Goal: Task Accomplishment & Management: Use online tool/utility

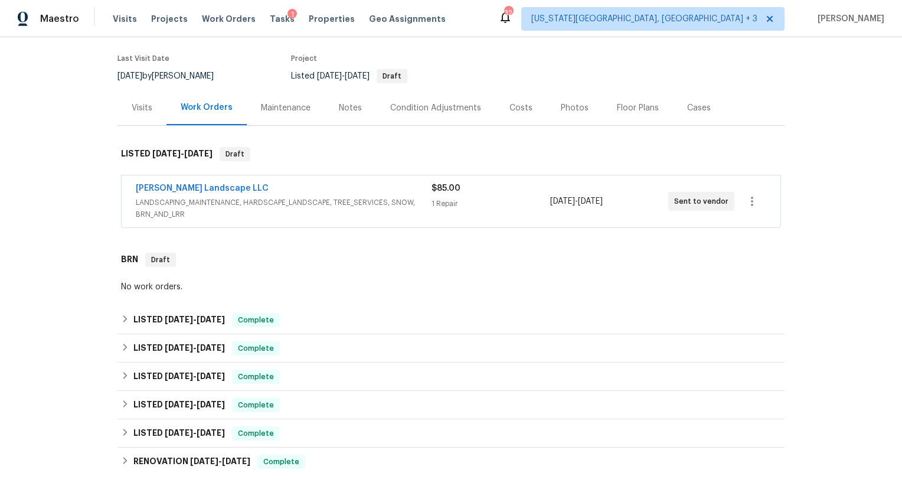
scroll to position [159, 0]
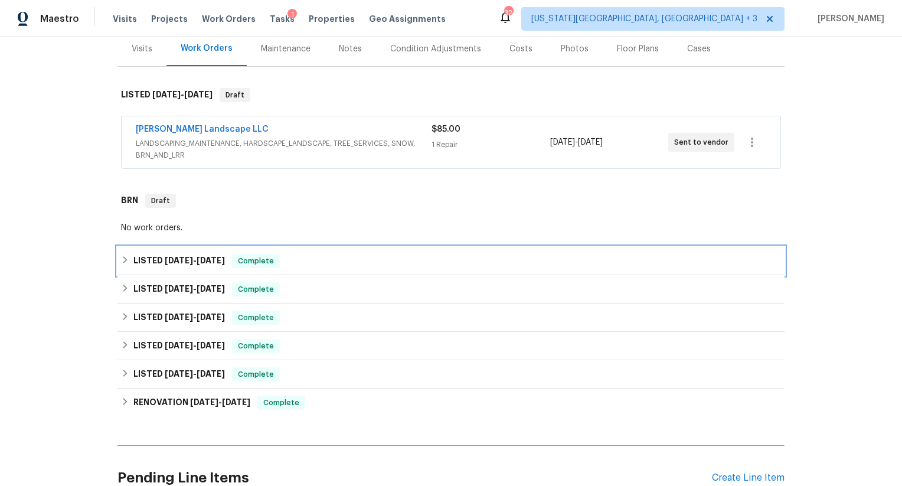
click at [121, 255] on icon at bounding box center [125, 259] width 8 height 8
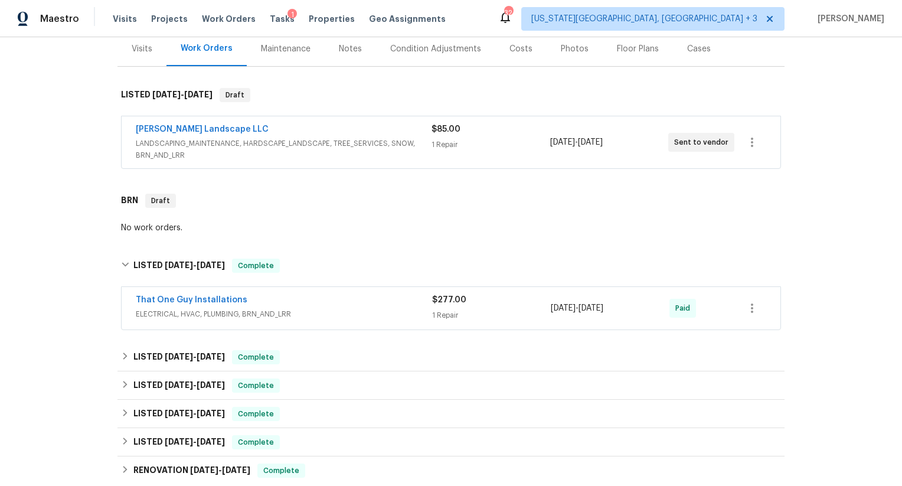
click at [292, 294] on div "That One Guy Installations" at bounding box center [284, 301] width 296 height 14
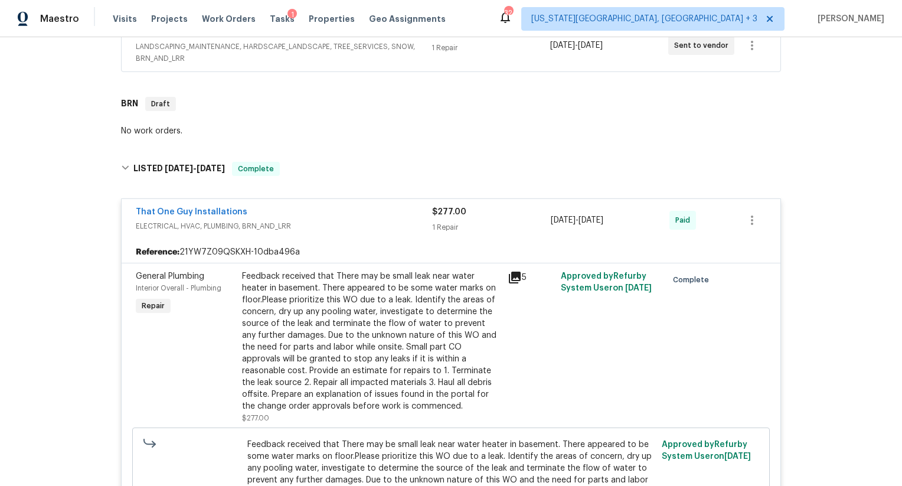
scroll to position [306, 0]
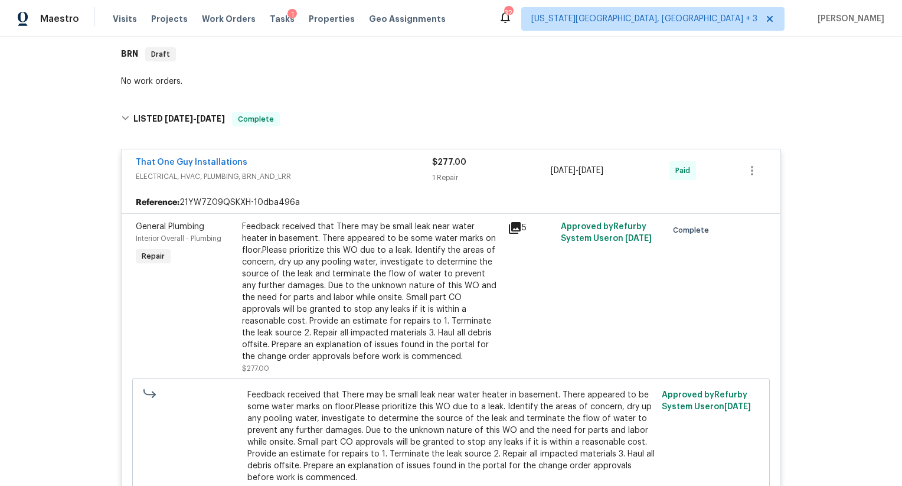
click at [310, 256] on div "Feedback received that There may be small leak near water heater in basement. T…" at bounding box center [371, 292] width 258 height 142
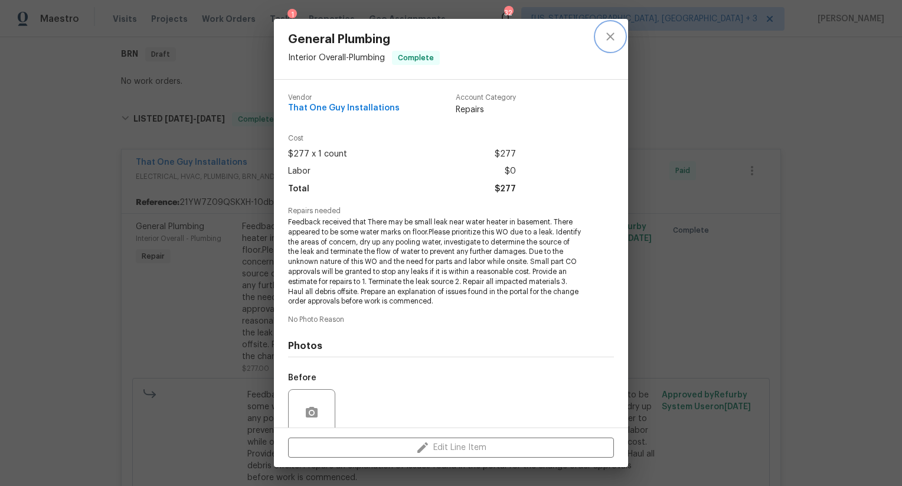
click at [618, 29] on button "close" at bounding box center [610, 36] width 28 height 28
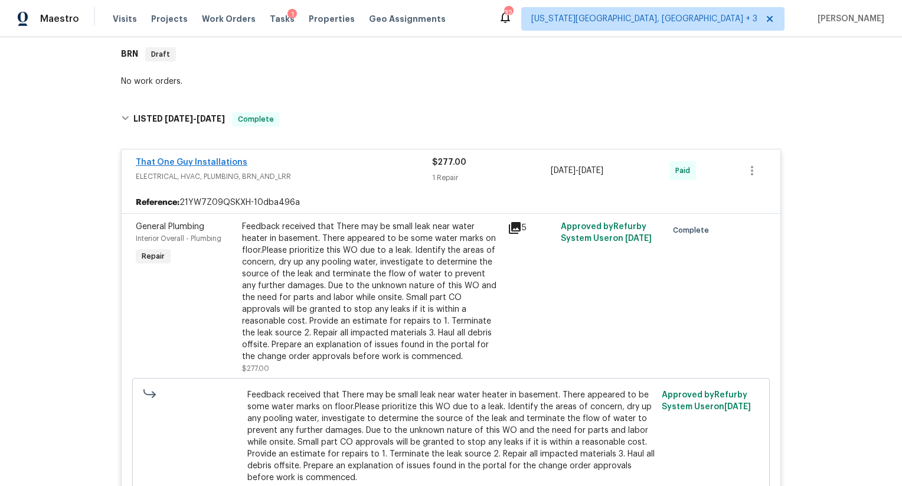
click at [202, 158] on link "That One Guy Installations" at bounding box center [192, 162] width 112 height 8
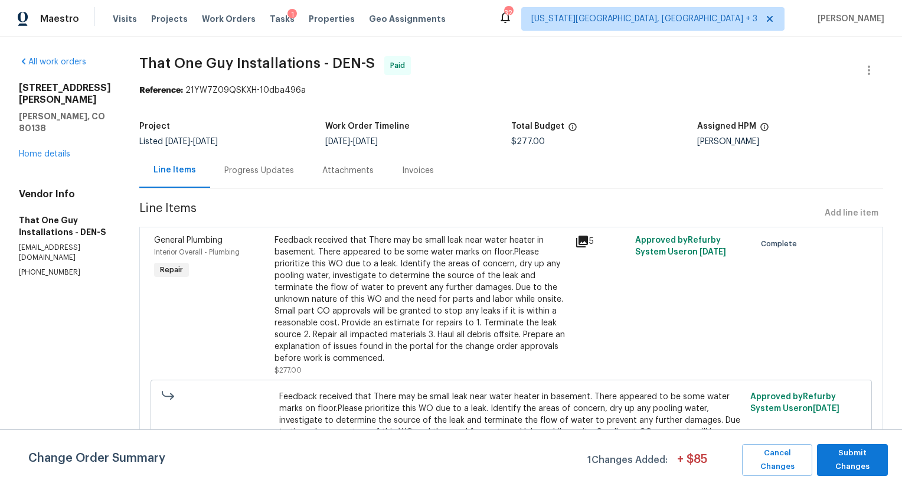
click at [228, 166] on div "Progress Updates" at bounding box center [259, 171] width 70 height 12
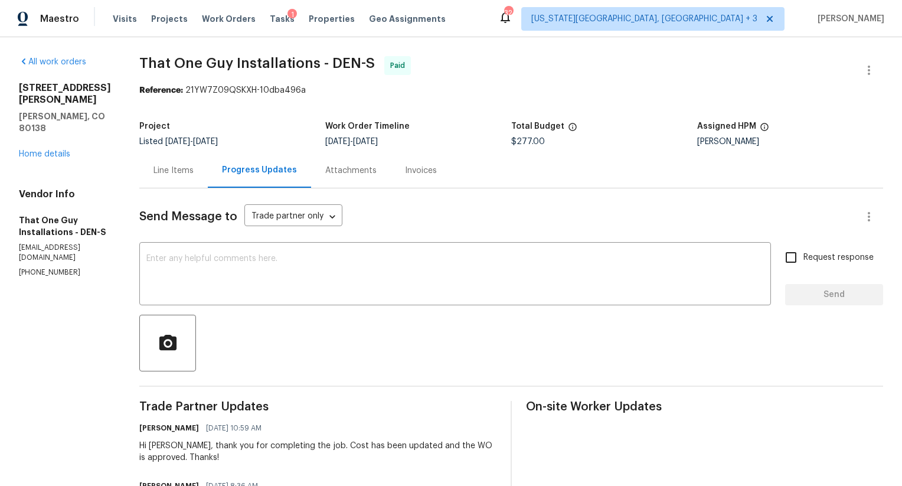
click at [185, 172] on div "Line Items" at bounding box center [173, 171] width 40 height 12
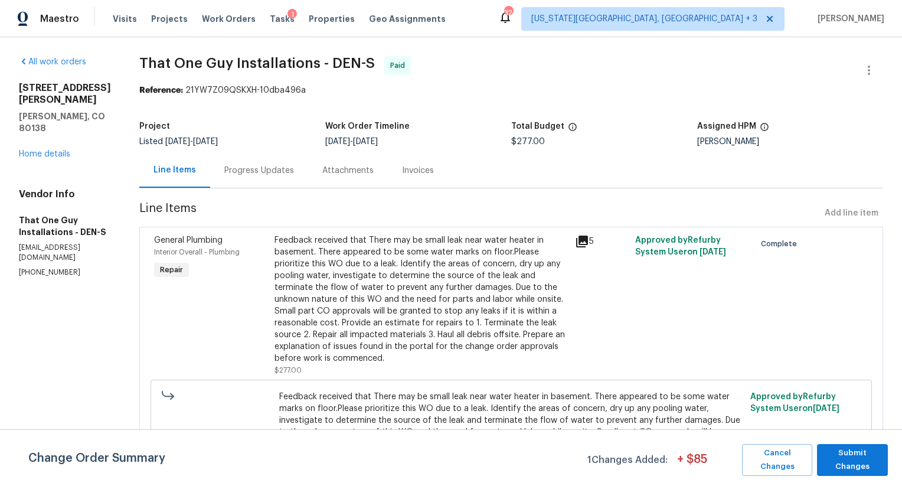
click at [442, 260] on div "Feedback received that There may be small leak near water heater in basement. T…" at bounding box center [420, 299] width 293 height 130
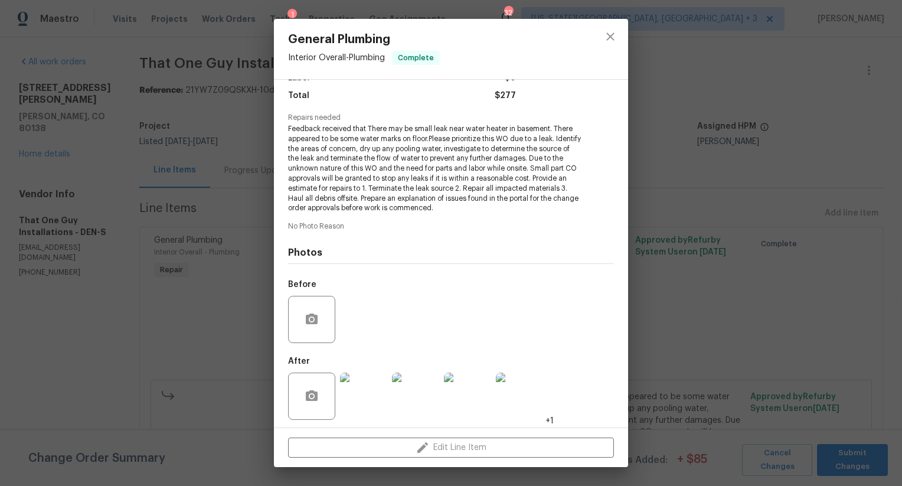
scroll to position [93, 0]
click at [374, 390] on img at bounding box center [363, 396] width 47 height 47
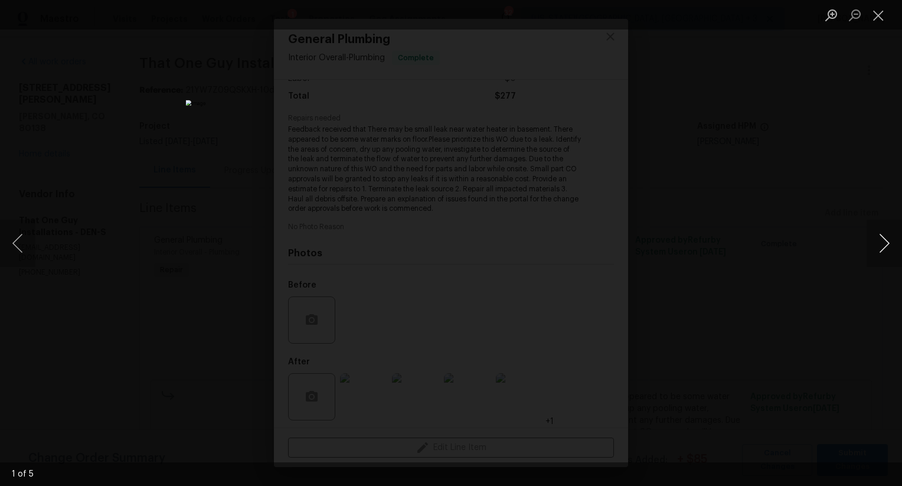
click at [876, 242] on button "Next image" at bounding box center [883, 243] width 35 height 47
click at [877, 243] on button "Next image" at bounding box center [883, 243] width 35 height 47
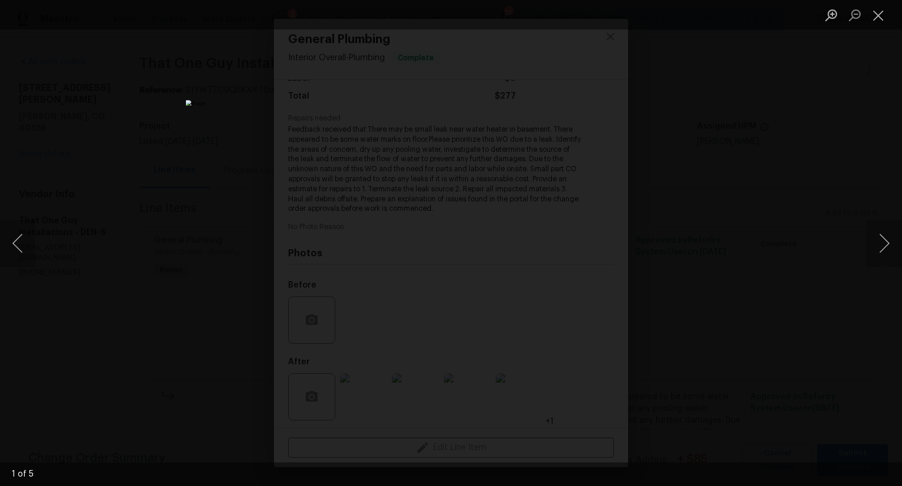
click at [149, 254] on div "Lightbox" at bounding box center [451, 243] width 902 height 486
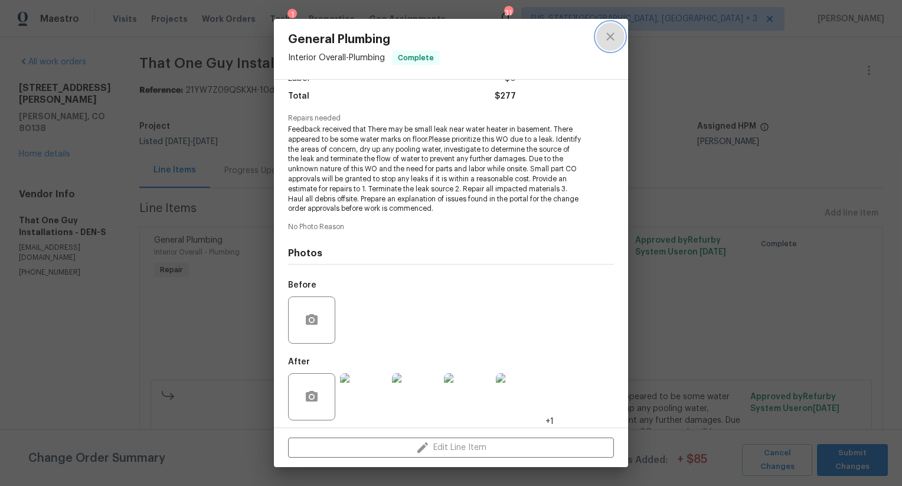
click at [611, 39] on icon "close" at bounding box center [610, 37] width 14 height 14
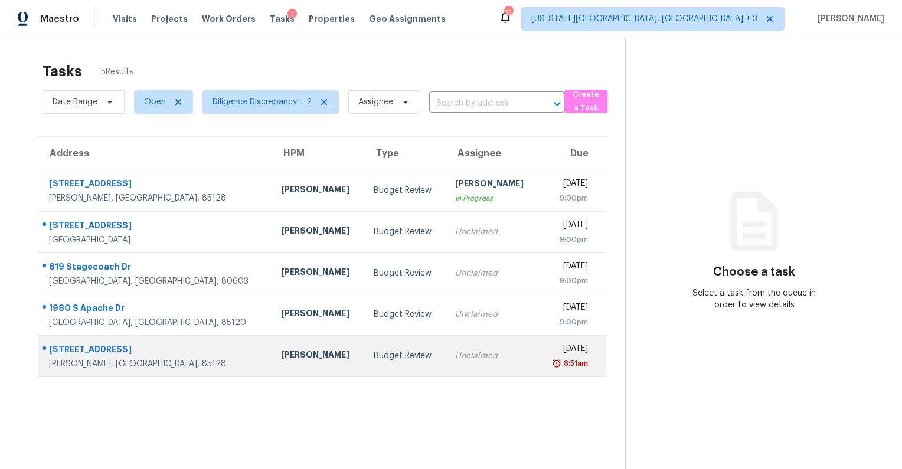
click at [455, 354] on div "Unclaimed" at bounding box center [492, 356] width 74 height 12
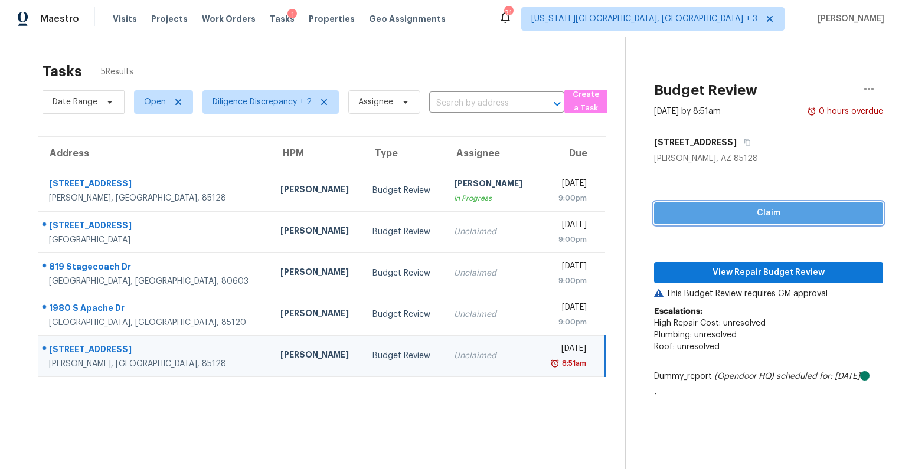
click at [725, 209] on span "Claim" at bounding box center [768, 213] width 210 height 15
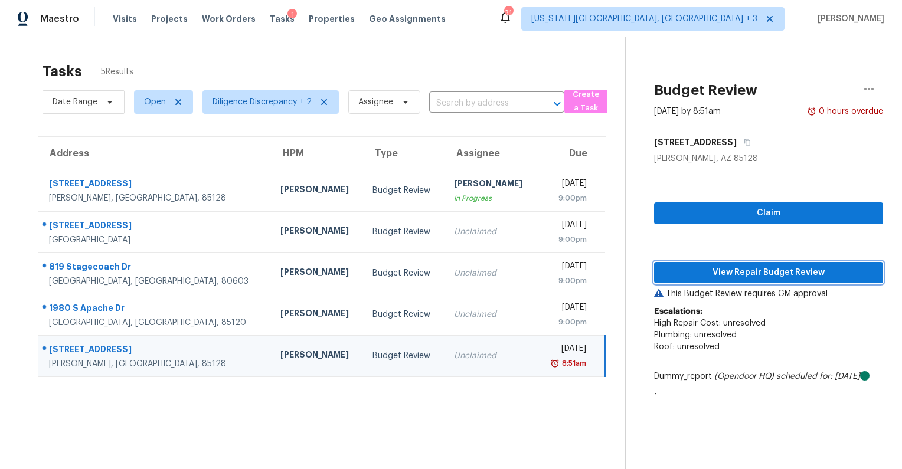
click at [726, 266] on span "View Repair Budget Review" at bounding box center [768, 273] width 210 height 15
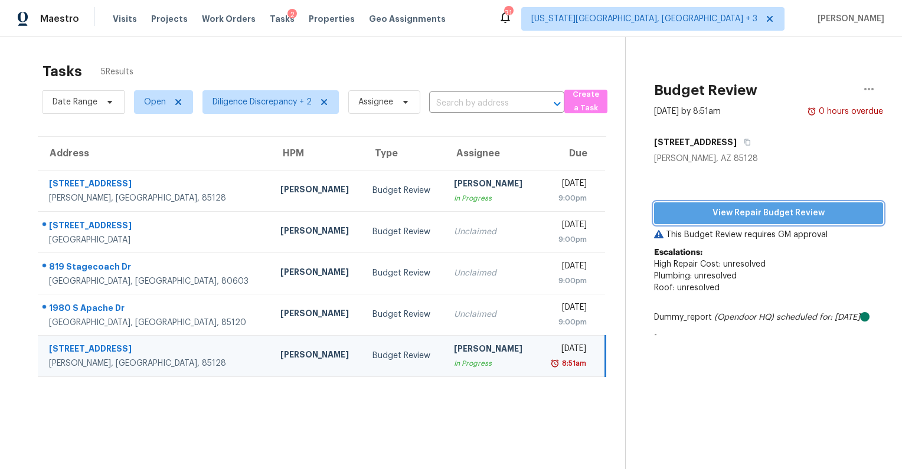
click at [692, 208] on span "View Repair Budget Review" at bounding box center [768, 213] width 210 height 15
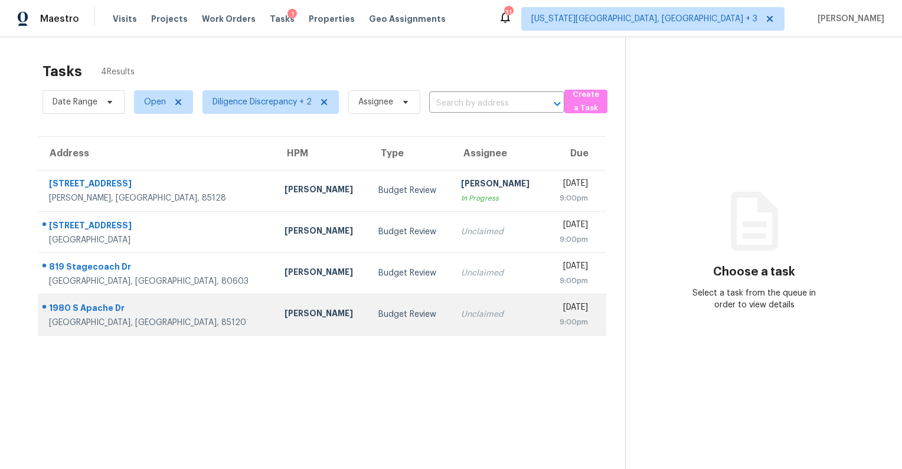
click at [481, 320] on td "Unclaimed" at bounding box center [498, 314] width 94 height 41
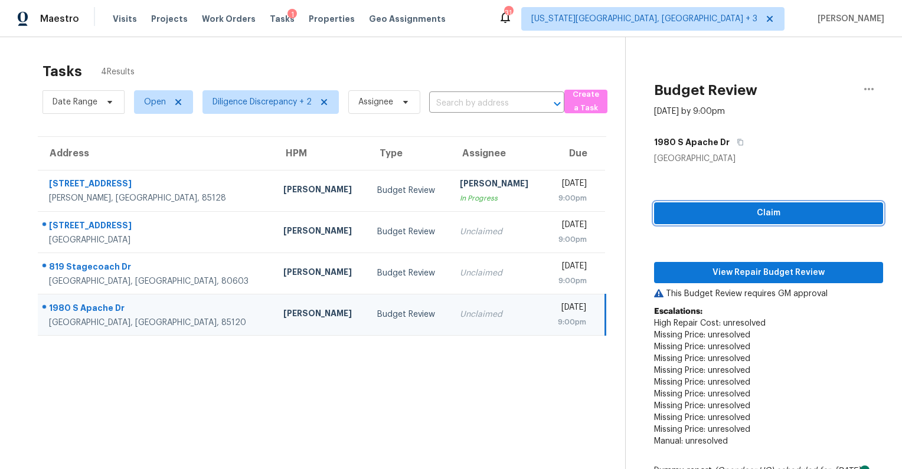
click at [756, 218] on span "Claim" at bounding box center [768, 213] width 210 height 15
click at [735, 282] on div "Claim View Repair Budget Review This Budget Review requires GM approval Escalat…" at bounding box center [768, 439] width 229 height 549
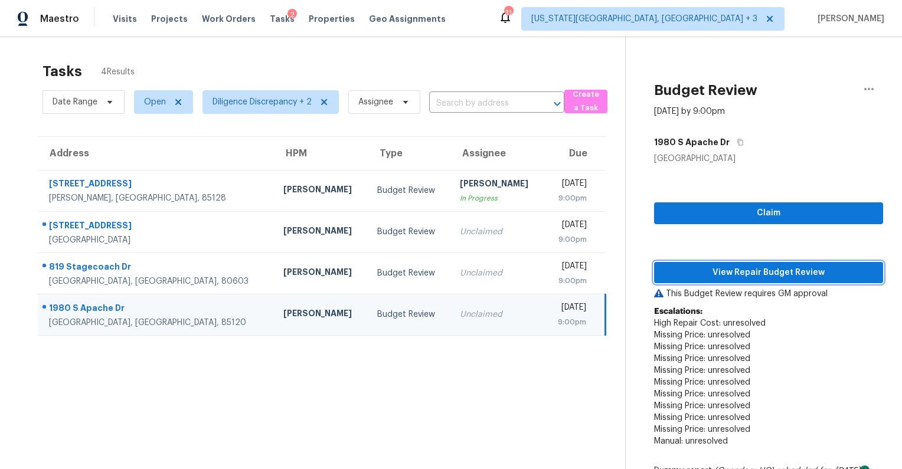
click at [742, 270] on span "View Repair Budget Review" at bounding box center [768, 273] width 210 height 15
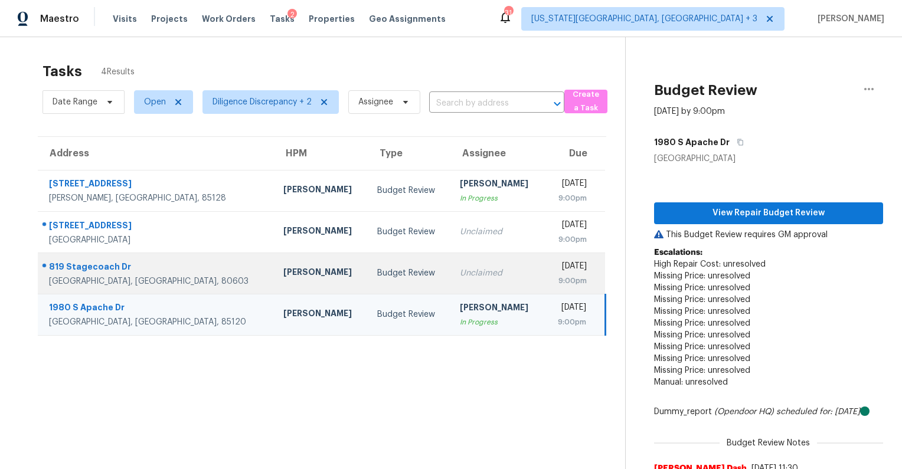
click at [377, 277] on div "Budget Review" at bounding box center [409, 273] width 64 height 12
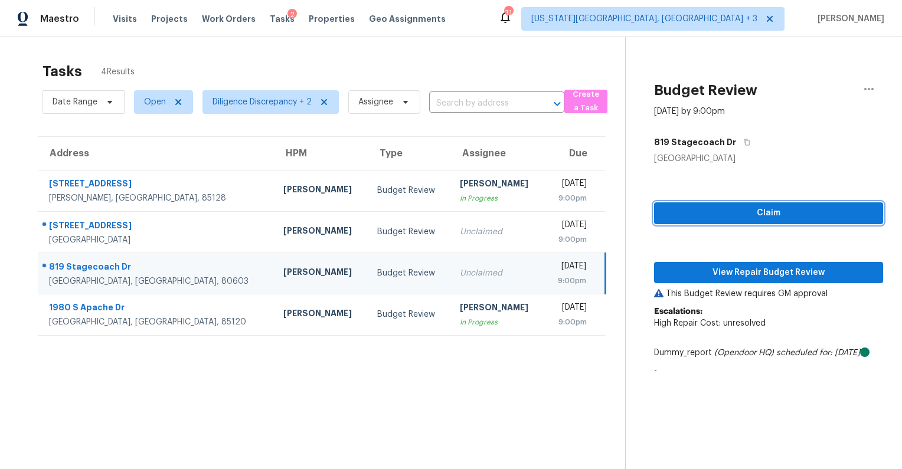
click at [712, 212] on span "Claim" at bounding box center [768, 213] width 210 height 15
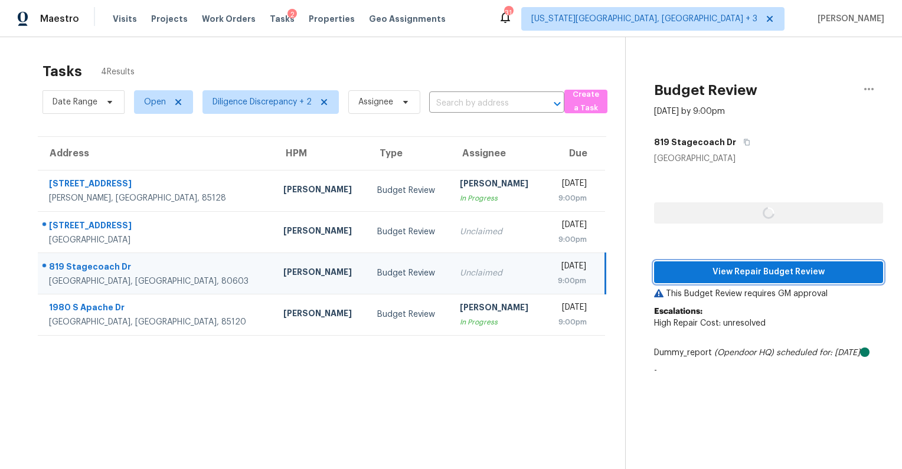
click at [713, 271] on span "View Repair Budget Review" at bounding box center [768, 272] width 210 height 15
